Goal: Transaction & Acquisition: Purchase product/service

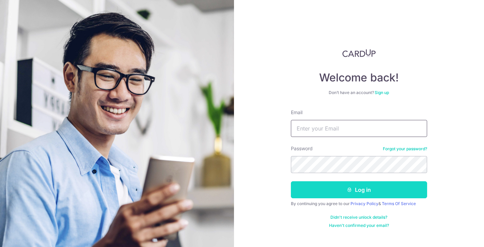
type input "[PERSON_NAME][EMAIL_ADDRESS][DOMAIN_NAME]"
click at [352, 191] on icon "submit" at bounding box center [349, 189] width 5 height 5
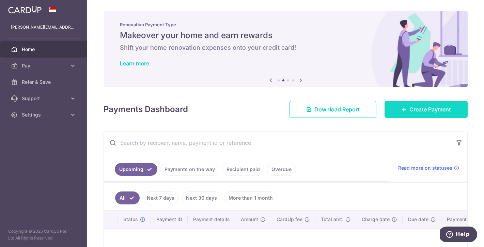
click at [417, 105] on span "Create Payment" at bounding box center [430, 109] width 42 height 8
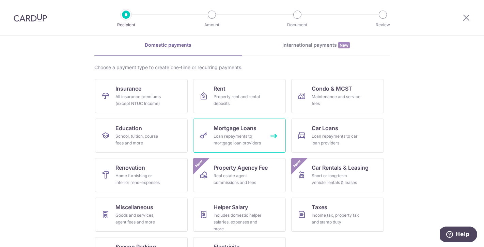
scroll to position [28, 0]
click at [414, 135] on section "What would you like to pay for? Domestic payments International payments New Ch…" at bounding box center [242, 141] width 484 height 211
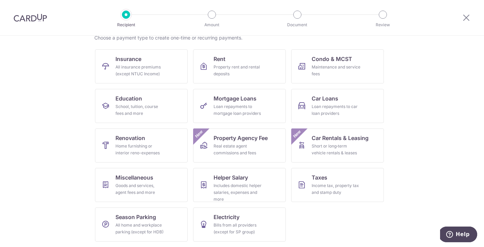
scroll to position [43, 0]
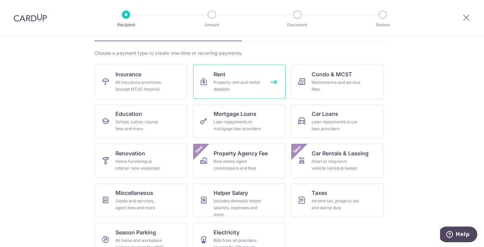
click at [222, 75] on span "Rent" at bounding box center [219, 74] width 12 height 8
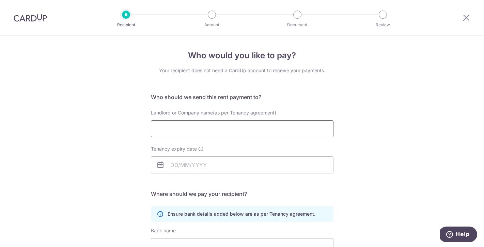
click at [181, 128] on input "Landlord or Company name(as per Tenancy agreement)" at bounding box center [242, 128] width 182 height 17
click at [72, 127] on div "Who would you like to pay? Your recipient does not need a CardUp account to rec…" at bounding box center [242, 198] width 484 height 324
click at [30, 15] on img at bounding box center [30, 18] width 33 height 8
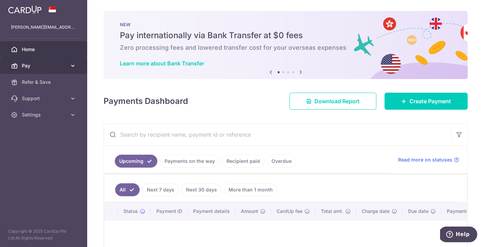
click at [50, 68] on span "Pay" at bounding box center [44, 65] width 45 height 7
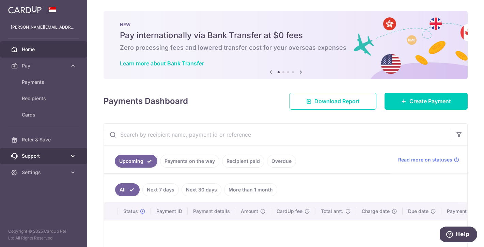
click at [40, 157] on span "Support" at bounding box center [44, 156] width 45 height 7
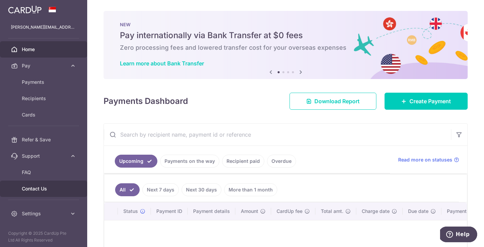
scroll to position [2, 0]
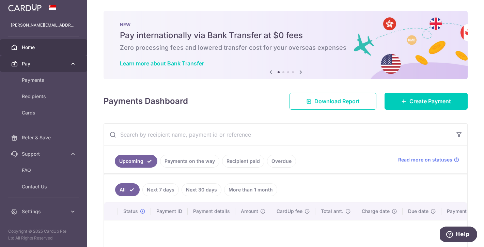
click at [54, 65] on span "Pay" at bounding box center [44, 63] width 45 height 7
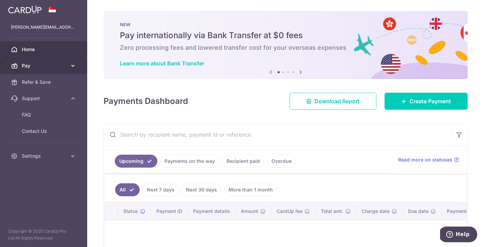
scroll to position [0, 0]
click at [70, 67] on icon at bounding box center [72, 65] width 7 height 7
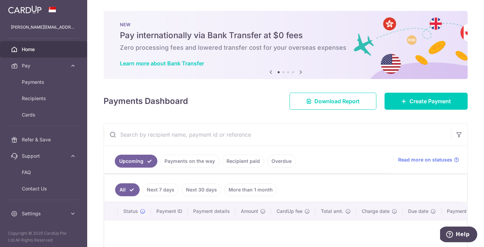
click at [303, 71] on icon at bounding box center [301, 72] width 8 height 9
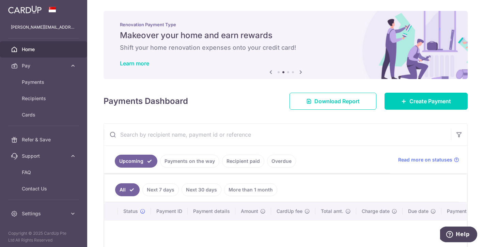
click at [303, 71] on icon at bounding box center [301, 72] width 8 height 9
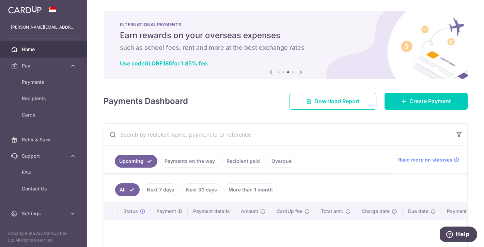
click at [303, 71] on icon at bounding box center [301, 72] width 8 height 9
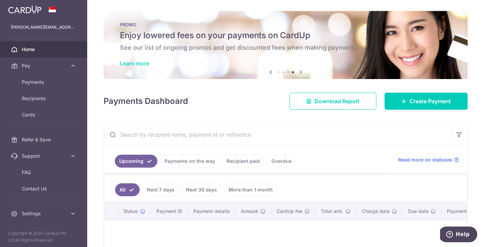
click at [144, 63] on link "Learn more" at bounding box center [134, 63] width 29 height 7
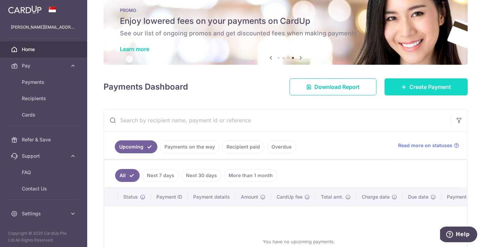
click at [415, 85] on span "Create Payment" at bounding box center [430, 87] width 42 height 8
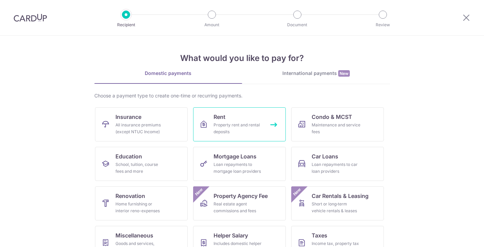
click at [250, 119] on link "Rent Property rent and rental deposits" at bounding box center [239, 124] width 93 height 34
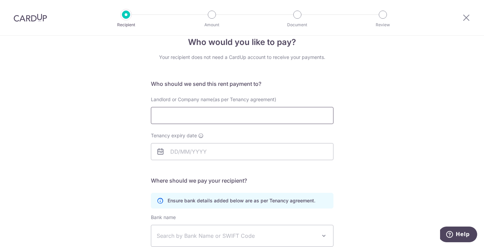
click at [229, 116] on input "Landlord or Company name(as per Tenancy agreement)" at bounding box center [242, 115] width 182 height 17
type input "Yong Wei Wei, Dayna"
click at [104, 131] on div "Who would you like to pay? Your recipient does not need a CardUp account to rec…" at bounding box center [242, 184] width 484 height 324
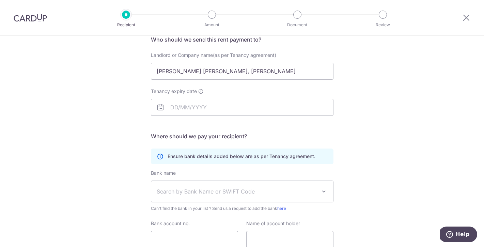
scroll to position [75, 0]
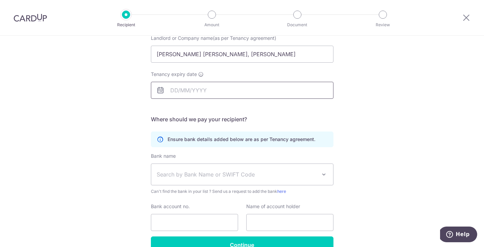
click at [177, 90] on input "Tenancy expiry date" at bounding box center [242, 90] width 182 height 17
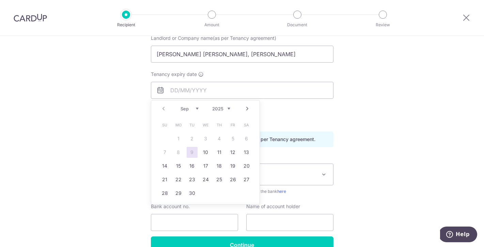
click at [234, 109] on div "Prev Next Sep Oct Nov Dec 2025 2026 2027 2028 2029 2030 2031 2032 2033 2034 2035" at bounding box center [205, 108] width 108 height 16
click at [232, 109] on div "Prev Next Sep Oct Nov Dec 2025 2026 2027 2028 2029 2030 2031 2032 2033 2034 2035" at bounding box center [205, 108] width 108 height 16
click at [224, 109] on select "2025 2026 2027 2028 2029 2030 2031 2032 2033 2034 2035" at bounding box center [221, 108] width 18 height 5
click at [197, 109] on select "Jan Feb Mar Apr May Jun Jul Aug Sep Oct Nov Dec" at bounding box center [189, 108] width 18 height 5
click at [221, 166] on link "13" at bounding box center [219, 165] width 11 height 11
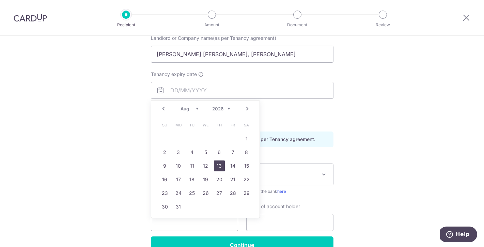
type input "[DATE]"
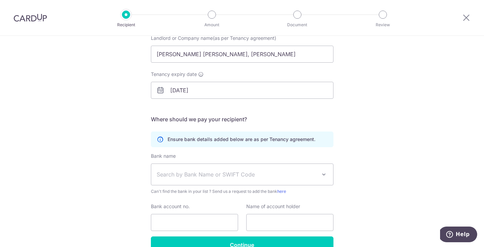
click at [81, 104] on div "Who would you like to pay? Your recipient does not need a CardUp account to rec…" at bounding box center [242, 123] width 484 height 324
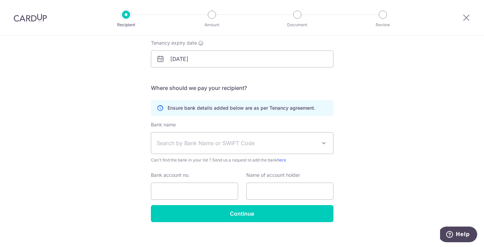
click at [122, 143] on div "Who would you like to pay? Your recipient does not need a CardUp account to rec…" at bounding box center [242, 92] width 484 height 324
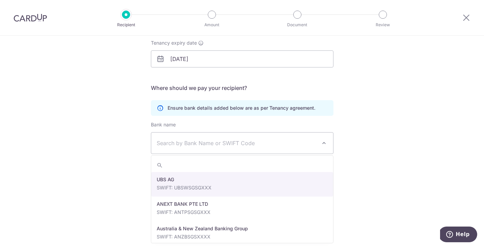
click at [176, 144] on span "Search by Bank Name or SWIFT Code" at bounding box center [237, 143] width 160 height 8
type input "dbs"
select select "6"
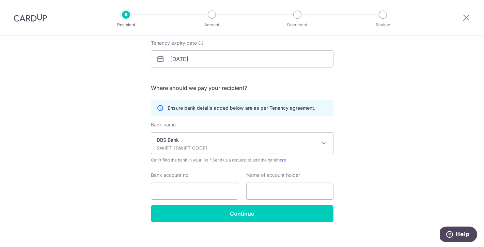
scroll to position [113, 0]
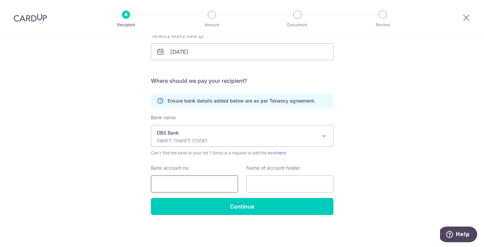
click at [176, 183] on input "Bank account no." at bounding box center [194, 183] width 87 height 17
type input "1202509500"
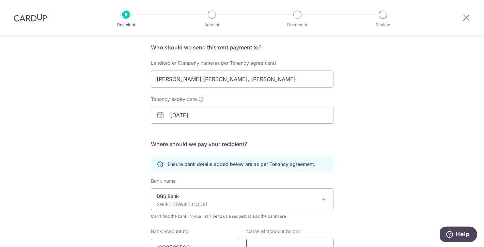
scroll to position [18, 0]
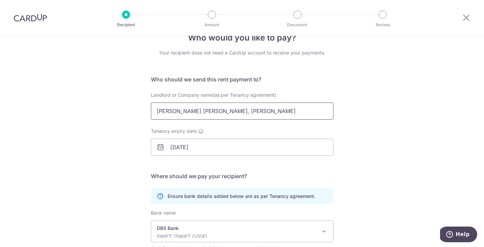
click at [171, 110] on input "Yong Wei Wei, Dayna" at bounding box center [242, 110] width 182 height 17
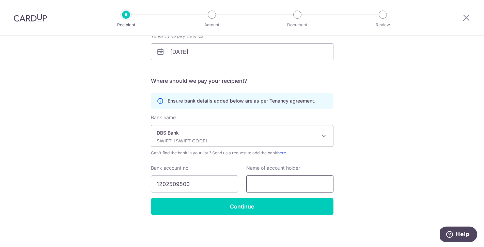
click at [267, 181] on input "text" at bounding box center [289, 183] width 87 height 17
paste input "Yong Wei Wei, Dayna"
type input "Yong Wei Wei, Dayna"
click at [376, 133] on div "Who would you like to pay? Your recipient does not need a CardUp account to rec…" at bounding box center [242, 85] width 484 height 324
drag, startPoint x: 166, startPoint y: 185, endPoint x: 178, endPoint y: 185, distance: 11.2
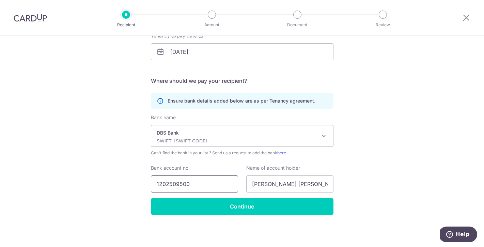
click at [178, 185] on input "1202509500" at bounding box center [194, 183] width 87 height 17
click at [102, 143] on div "Who would you like to pay? Your recipient does not need a CardUp account to rec…" at bounding box center [242, 85] width 484 height 324
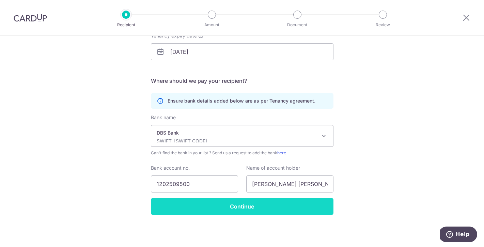
click at [246, 206] on input "Continue" at bounding box center [242, 206] width 182 height 17
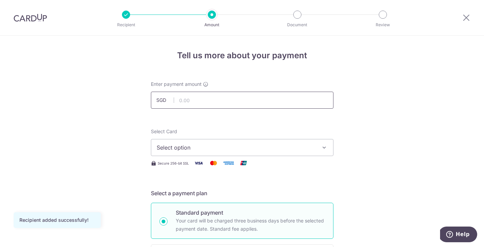
click at [197, 104] on input "text" at bounding box center [242, 100] width 182 height 17
type input "4,500.00"
click at [202, 140] on button "Select option" at bounding box center [242, 147] width 182 height 17
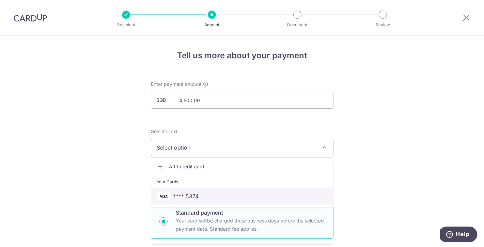
click at [202, 198] on span "**** 5374" at bounding box center [242, 196] width 171 height 8
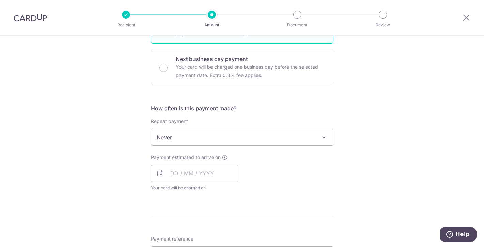
scroll to position [196, 0]
click at [162, 143] on span "Never" at bounding box center [242, 136] width 182 height 16
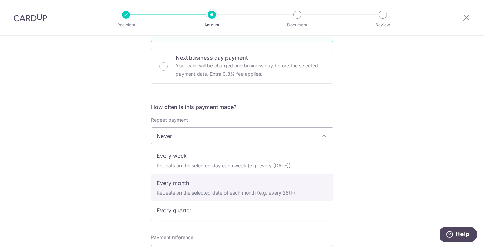
scroll to position [36, 0]
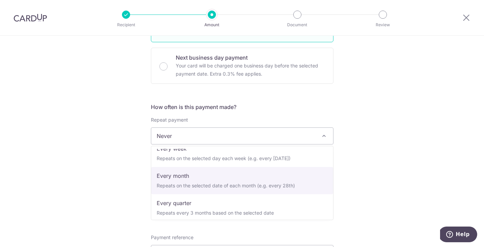
select select "3"
type input "13/08/2026"
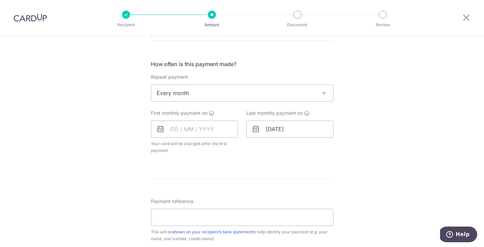
scroll to position [240, 0]
click at [174, 134] on input "text" at bounding box center [194, 127] width 87 height 17
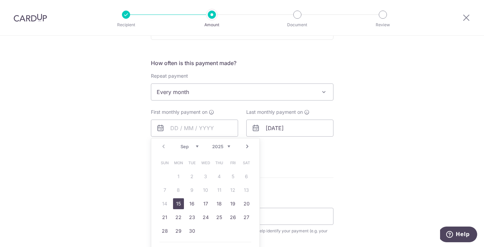
click at [180, 205] on link "15" at bounding box center [178, 203] width 11 height 11
type input "[DATE]"
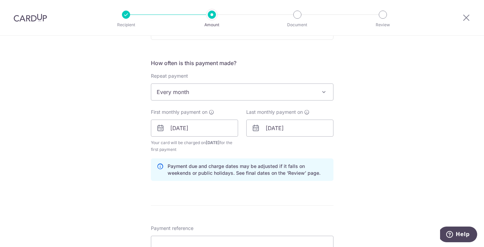
click at [90, 109] on div "Tell us more about your payment Enter payment amount SGD 4,500.00 4500.00 Recip…" at bounding box center [242, 120] width 484 height 651
click at [286, 132] on input "13/08/2026" at bounding box center [289, 127] width 87 height 17
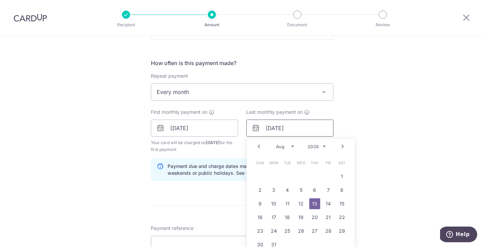
scroll to position [282, 0]
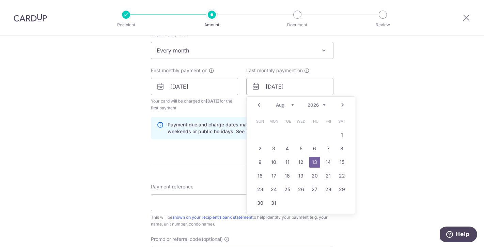
click at [259, 105] on link "Prev" at bounding box center [259, 105] width 8 height 8
click at [274, 163] on link "13" at bounding box center [273, 162] width 11 height 11
type input "[DATE]"
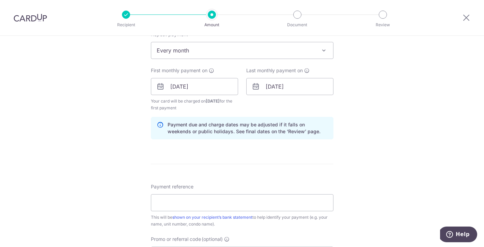
click at [102, 95] on div "Tell us more about your payment Enter payment amount SGD 4,500.00 4500.00 Recip…" at bounding box center [242, 79] width 484 height 651
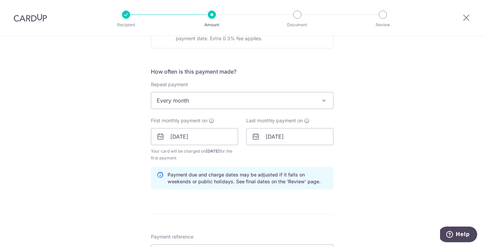
scroll to position [232, 0]
click at [166, 100] on span "Every month" at bounding box center [242, 100] width 182 height 16
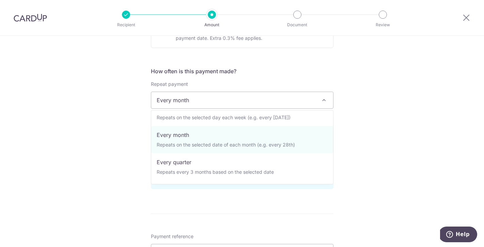
scroll to position [68, 0]
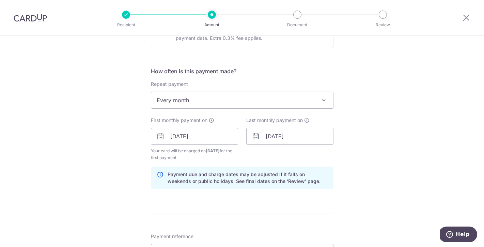
click at [125, 125] on div "Tell us more about your payment Enter payment amount SGD 4,500.00 4500.00 Recip…" at bounding box center [242, 129] width 484 height 651
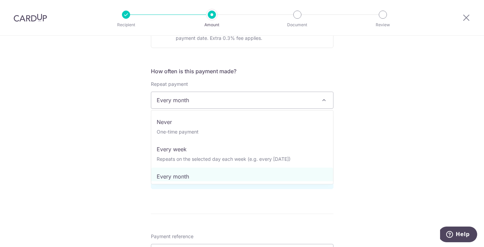
click at [183, 94] on span "Every month" at bounding box center [242, 100] width 182 height 16
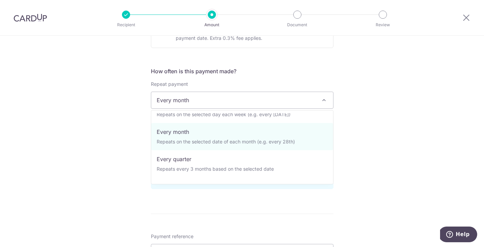
scroll to position [44, 0]
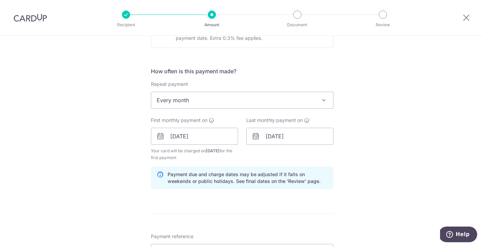
click at [102, 113] on div "Tell us more about your payment Enter payment amount SGD 4,500.00 4500.00 Recip…" at bounding box center [242, 129] width 484 height 651
click at [201, 131] on input "15/09/2025" at bounding box center [194, 136] width 87 height 17
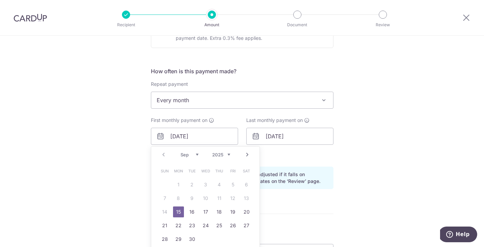
click at [231, 198] on table "Sun Mon Tue Wed Thu Fri Sat 1 2 3 4 5 6 7 8 9 10 11 12 13 14 15 16 17 18 19 20 …" at bounding box center [205, 205] width 95 height 82
click at [164, 212] on table "Sun Mon Tue Wed Thu Fri Sat 1 2 3 4 5 6 7 8 9 10 11 12 13 14 15 16 17 18 19 20 …" at bounding box center [205, 205] width 95 height 82
click at [174, 212] on link "15" at bounding box center [178, 211] width 11 height 11
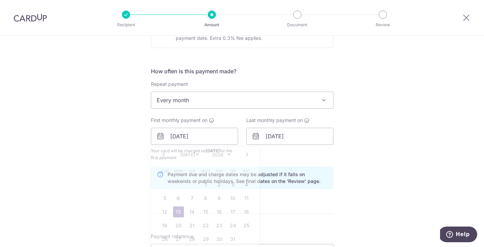
click at [79, 110] on div "Tell us more about your payment Enter payment amount SGD 4,500.00 4500.00 Recip…" at bounding box center [242, 129] width 484 height 651
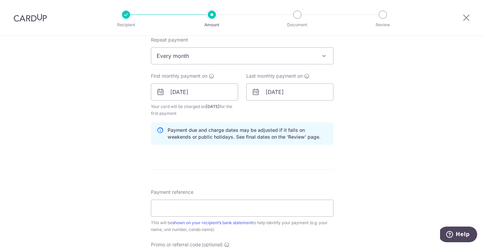
scroll to position [277, 0]
click at [67, 109] on div "Tell us more about your payment Enter payment amount SGD 4,500.00 4500.00 Recip…" at bounding box center [242, 84] width 484 height 651
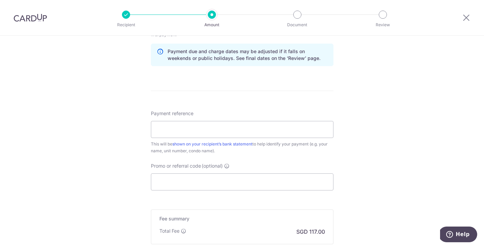
scroll to position [356, 0]
click at [163, 129] on input "Payment reference" at bounding box center [242, 127] width 182 height 17
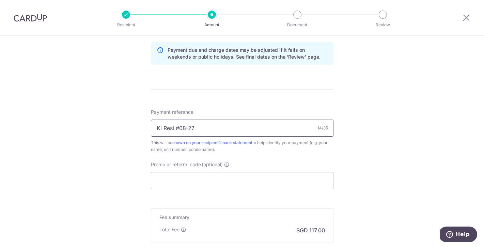
type input "Ki Resi #08-27"
click at [106, 112] on div "Tell us more about your payment Enter payment amount SGD 4,500.00 4500.00 Recip…" at bounding box center [242, 4] width 484 height 651
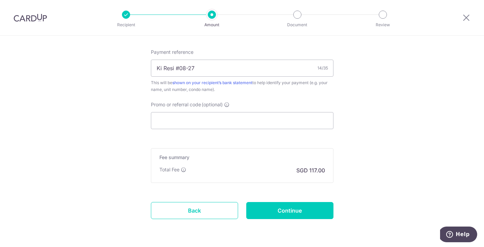
scroll to position [417, 0]
click at [179, 116] on input "Promo or referral code (optional)" at bounding box center [242, 119] width 182 height 17
paste input "Yong Wei Wei, Dayna"
type input "Yong Wei Wei, Dayna"
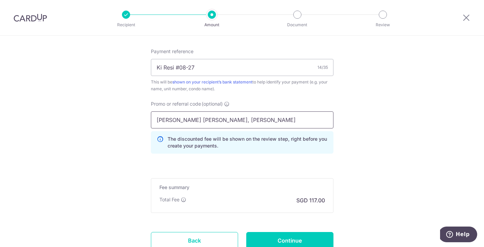
click at [192, 121] on input "Yong Wei Wei, Dayna" at bounding box center [242, 119] width 182 height 17
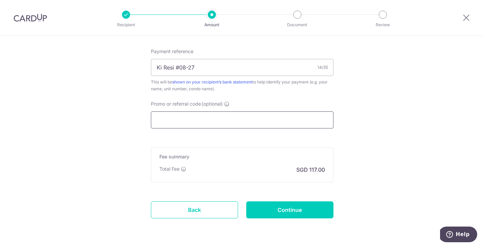
click at [195, 118] on input "Promo or referral code (optional)" at bounding box center [242, 119] width 182 height 17
paste input "SAVERENT179"
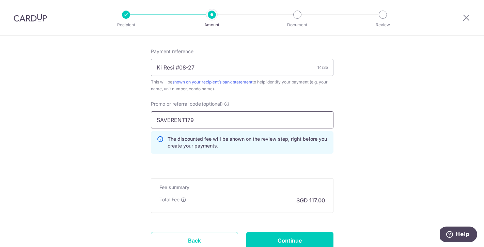
type input "SAVERENT179"
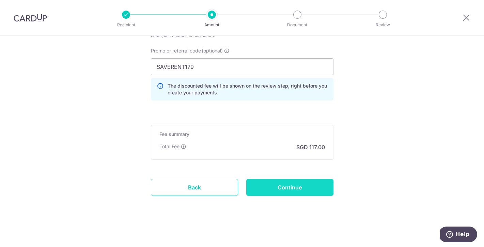
click at [298, 191] on input "Continue" at bounding box center [289, 187] width 87 height 17
type input "Create Schedule"
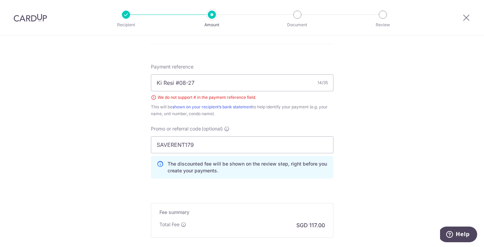
scroll to position [366, 0]
click at [178, 82] on input "Ki Resi #08-27" at bounding box center [242, 83] width 182 height 17
type input "Ki Resi 08-27"
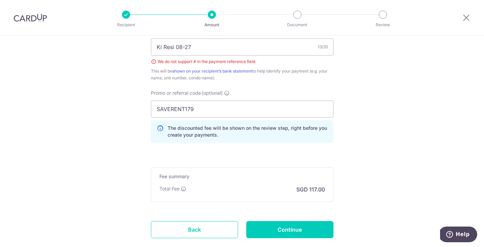
scroll to position [445, 0]
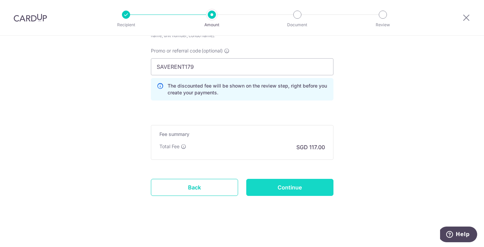
click at [311, 185] on input "Continue" at bounding box center [289, 187] width 87 height 17
type input "Create Schedule"
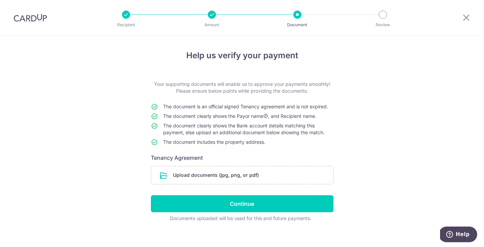
click at [383, 160] on div "Help us verify your payment Your supporting documents will enable us to approve…" at bounding box center [242, 145] width 484 height 218
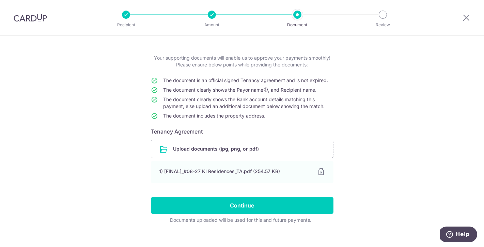
scroll to position [35, 0]
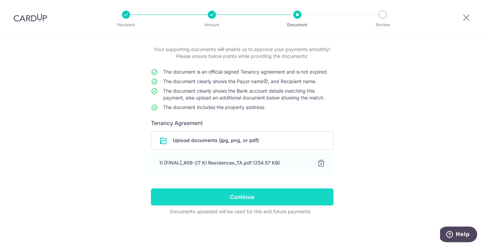
click at [266, 197] on input "Continue" at bounding box center [242, 196] width 182 height 17
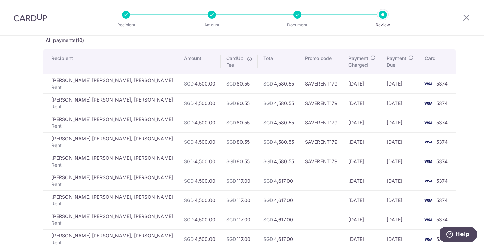
scroll to position [38, 0]
click at [452, 113] on div "Review payment details All payments(10) Recipient Amount CardUp Fee Total Promo…" at bounding box center [242, 190] width 484 height 385
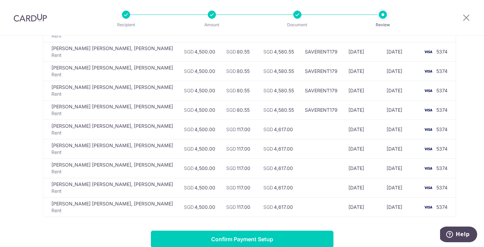
scroll to position [89, 0]
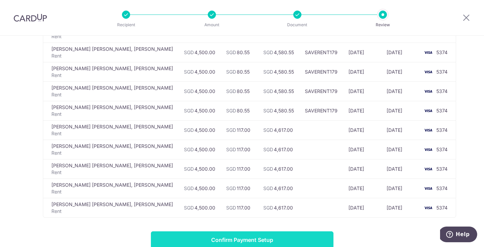
click at [218, 231] on input "Confirm Payment Setup" at bounding box center [242, 239] width 182 height 17
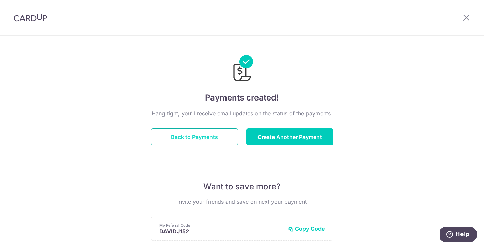
click at [189, 140] on button "Back to Payments" at bounding box center [194, 136] width 87 height 17
